Goal: Information Seeking & Learning: Learn about a topic

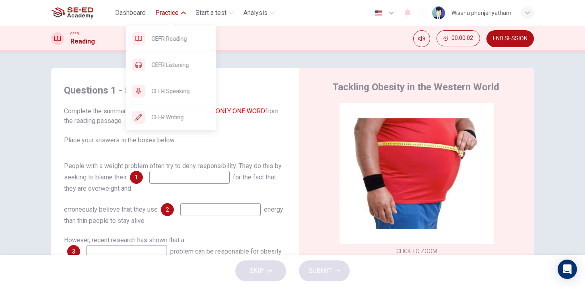
click at [176, 14] on span "Practice" at bounding box center [166, 13] width 23 height 10
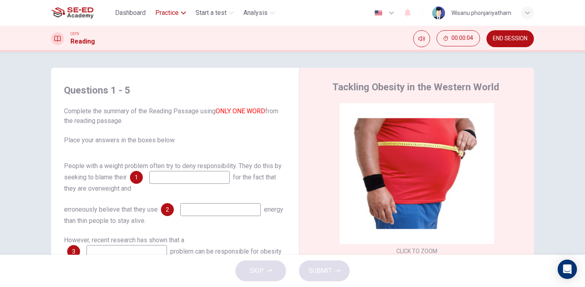
click at [176, 14] on span "Practice" at bounding box center [166, 13] width 23 height 10
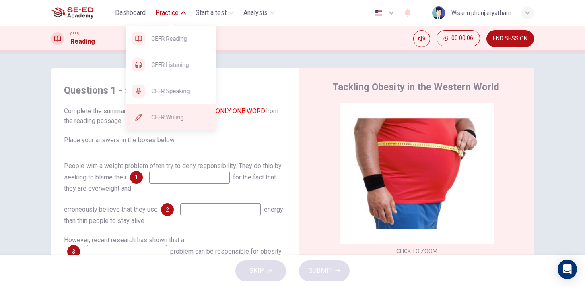
click at [174, 111] on div "CEFR Writing" at bounding box center [171, 117] width 91 height 26
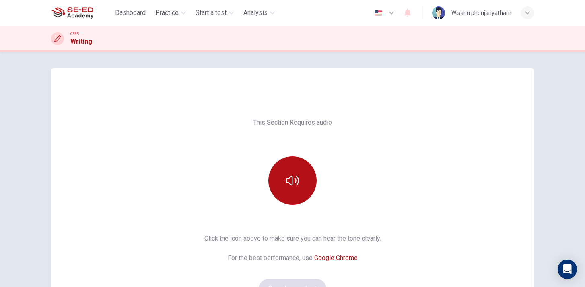
scroll to position [103, 0]
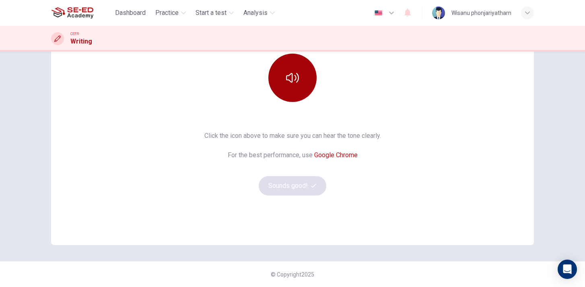
click at [290, 87] on button "button" at bounding box center [292, 78] width 48 height 48
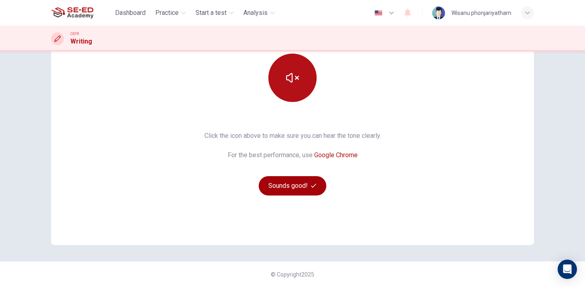
click at [293, 184] on button "Sounds good!" at bounding box center [293, 185] width 68 height 19
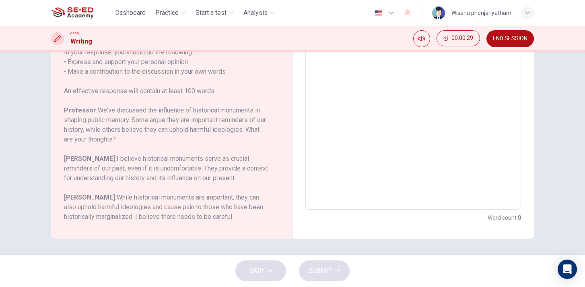
scroll to position [99, 0]
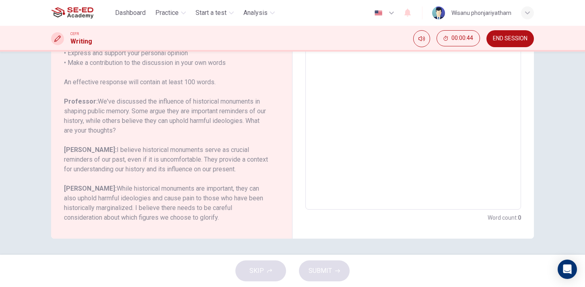
click at [502, 39] on span "END SESSION" at bounding box center [510, 38] width 35 height 6
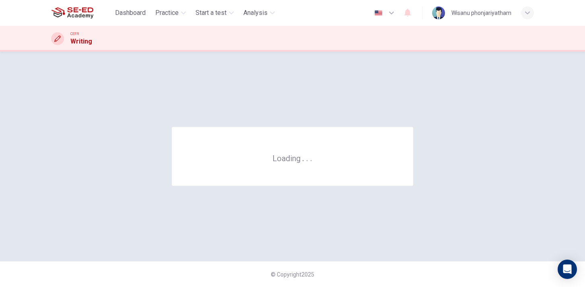
scroll to position [0, 0]
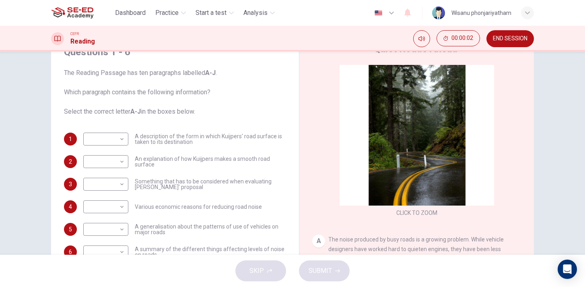
scroll to position [41, 0]
